Goal: Information Seeking & Learning: Find specific fact

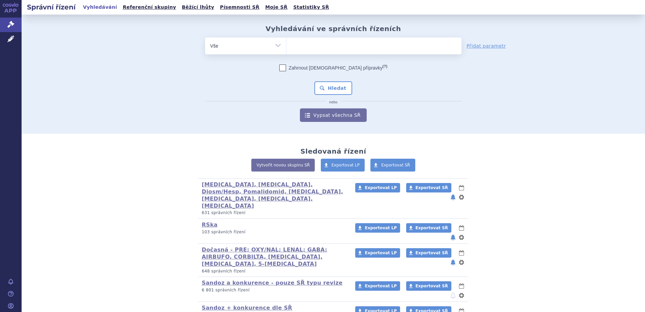
click at [368, 47] on ul at bounding box center [373, 44] width 175 height 14
click at [286, 47] on select at bounding box center [286, 45] width 0 height 17
paste input "L01EL01"
type input "L01EL01"
select select "L01EL01"
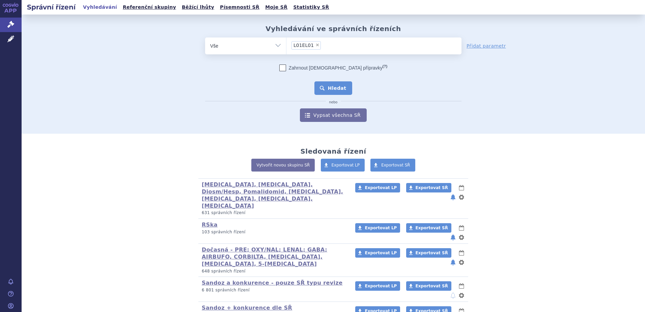
click at [342, 86] on button "Hledat" at bounding box center [333, 87] width 38 height 13
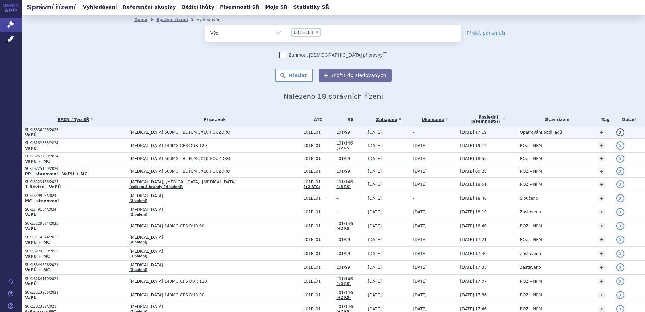
click at [127, 130] on td "[MEDICAL_DATA] 560MG TBL FLM 3X10 POUZDRO" at bounding box center [213, 132] width 174 height 12
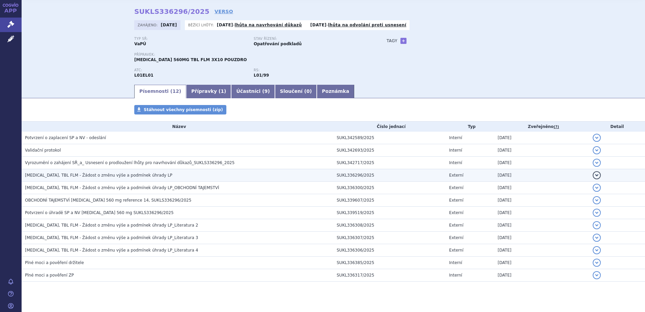
scroll to position [34, 0]
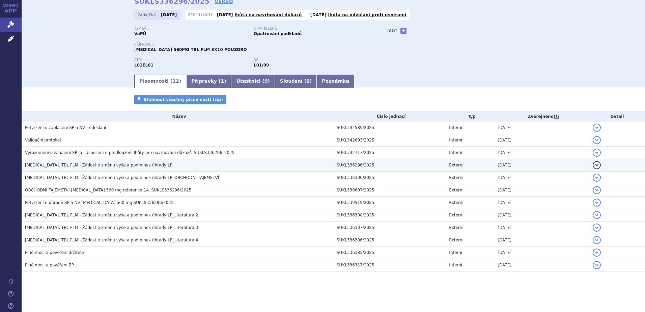
click at [136, 165] on span "IMBRUVICA, TBL FLM - Žádost o změnu výše a podmínek úhrady LP" at bounding box center [98, 165] width 147 height 5
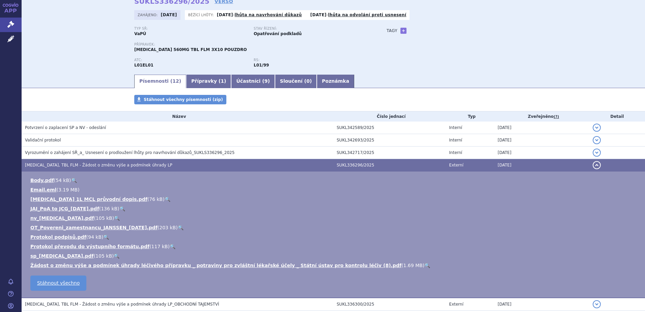
click at [424, 263] on link "🔍" at bounding box center [427, 264] width 6 height 5
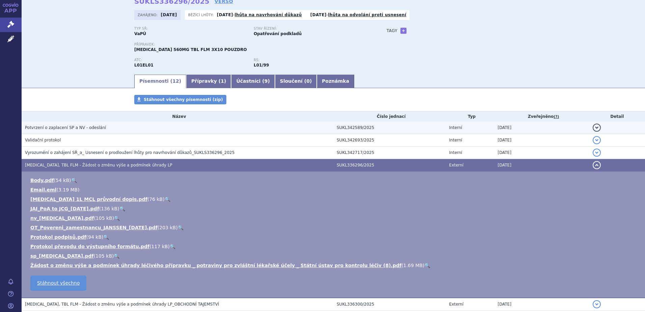
click at [67, 126] on span "Potvrzení o zaplacení SP a NV - odeslání" at bounding box center [65, 127] width 81 height 5
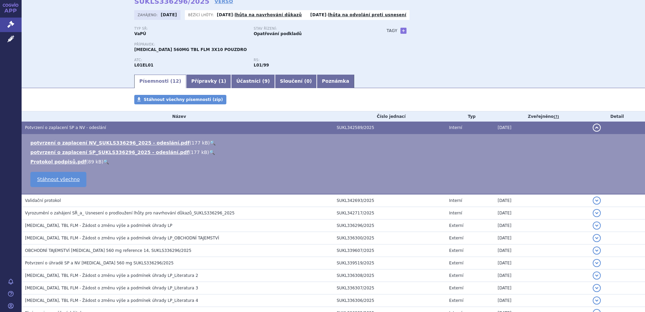
click at [210, 142] on link "🔍" at bounding box center [213, 142] width 6 height 5
click at [39, 127] on span "Potvrzení o zaplacení SP a NV - odeslání" at bounding box center [65, 127] width 81 height 5
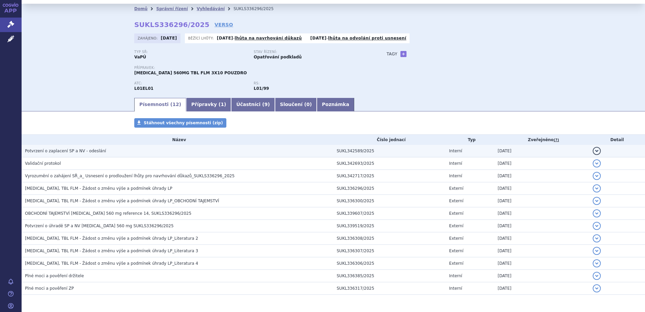
scroll to position [0, 0]
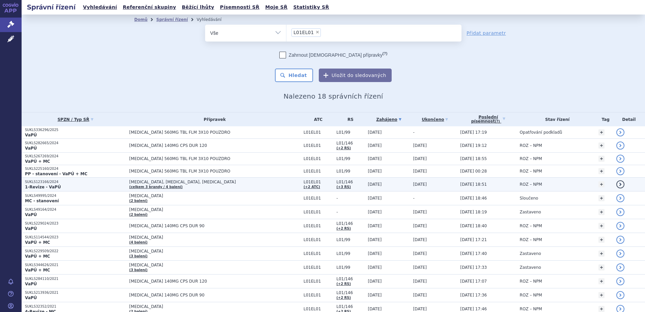
click at [49, 184] on strong "1-Revize - VaPÚ" at bounding box center [43, 186] width 36 height 5
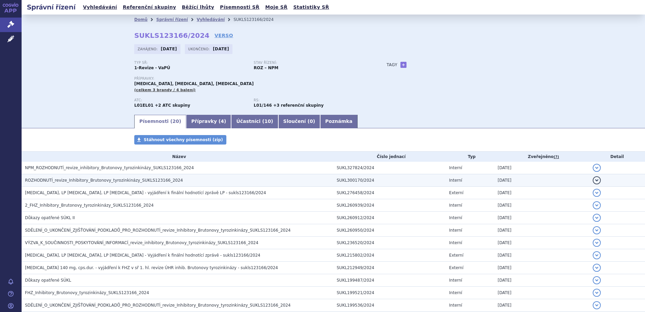
click at [90, 179] on span "ROZHODNUTÍ_revize_Inhibitory_Brutonovy_tyrozinkinázy_SUKLS123166_2024" at bounding box center [104, 180] width 158 height 5
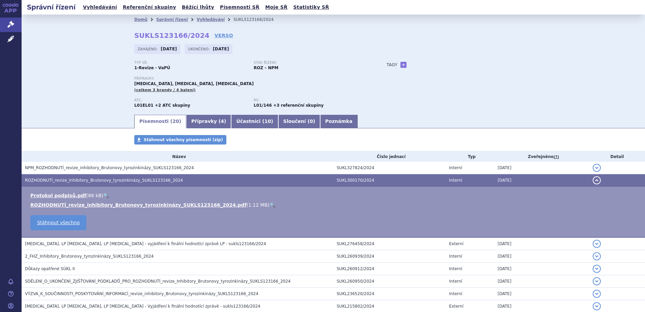
click at [269, 203] on link "🔍" at bounding box center [272, 204] width 6 height 5
